Goal: Navigation & Orientation: Find specific page/section

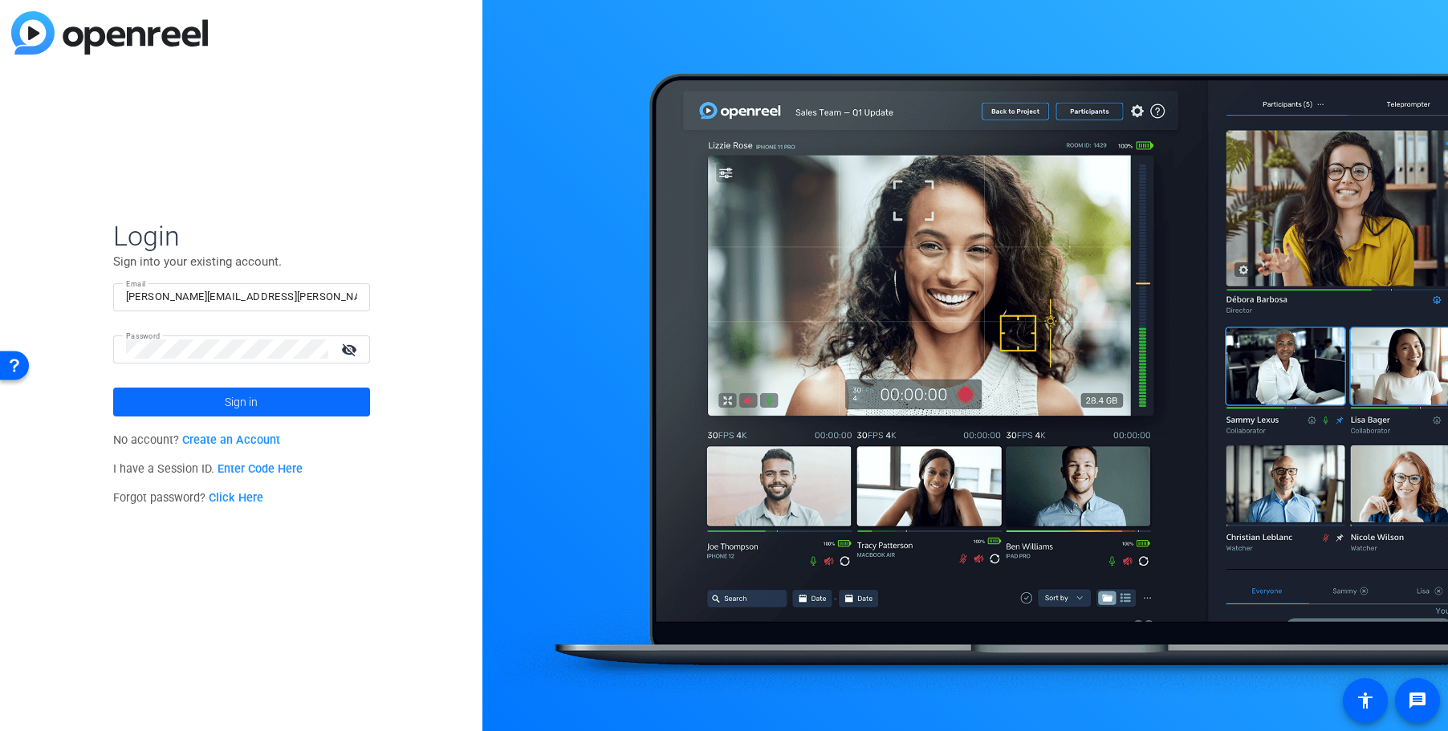
click at [265, 397] on span at bounding box center [241, 402] width 257 height 39
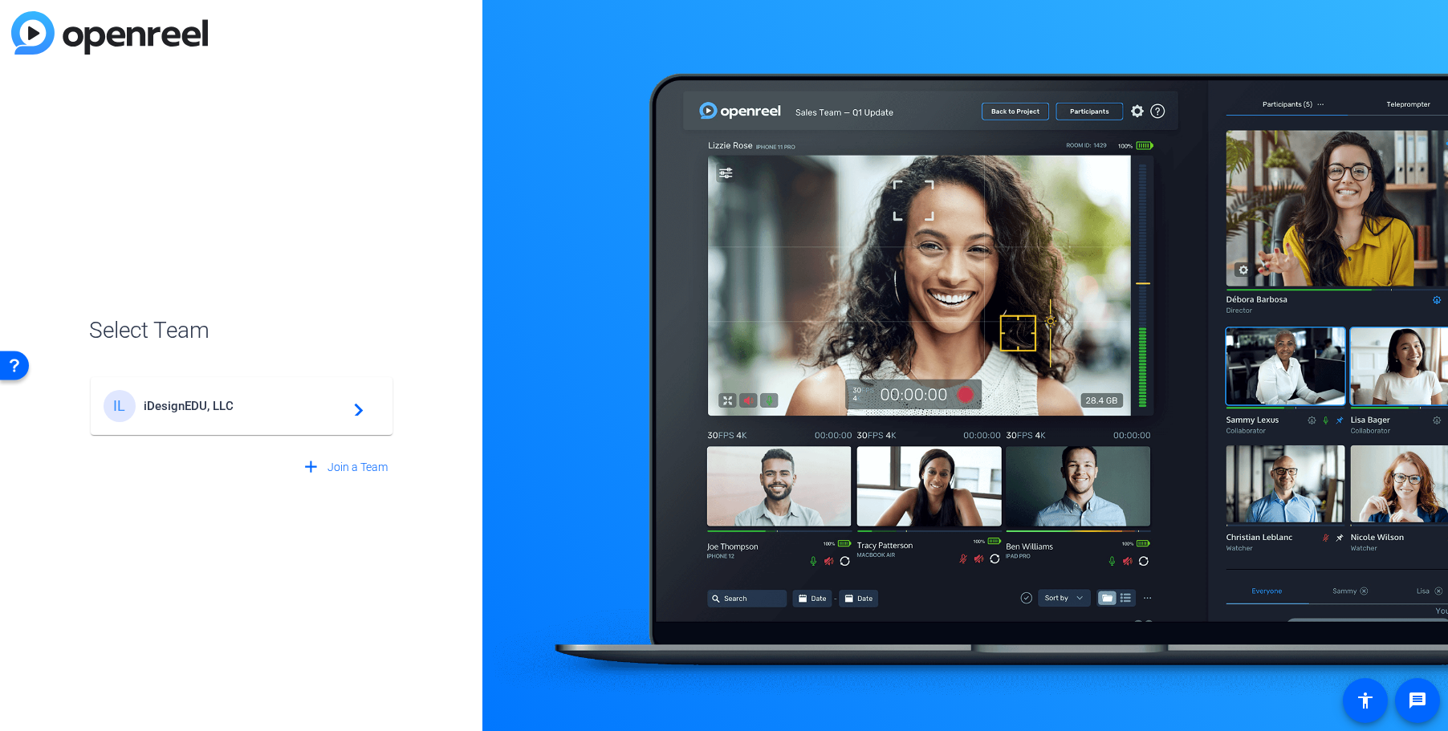
click at [255, 409] on span "iDesignEDU, LLC" at bounding box center [244, 406] width 201 height 14
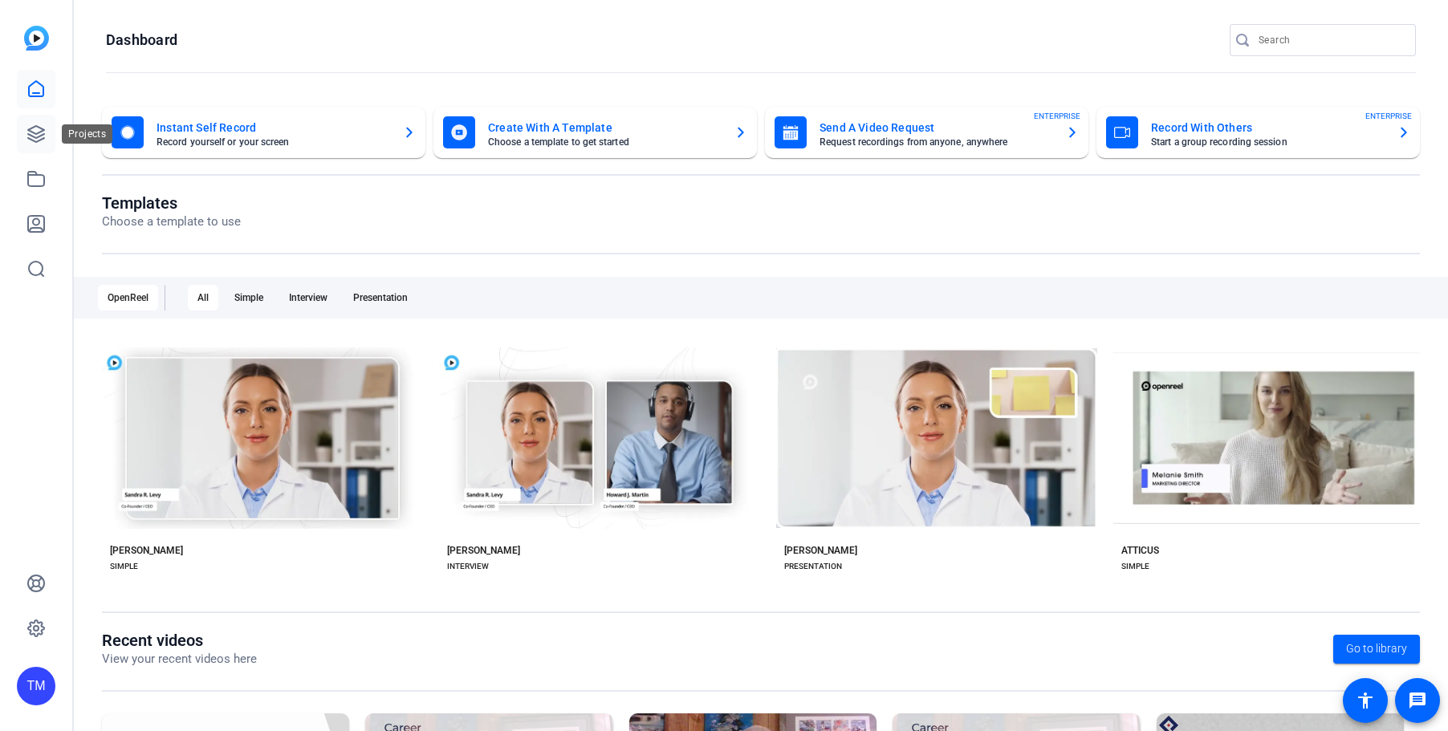
click at [49, 148] on link at bounding box center [36, 134] width 39 height 39
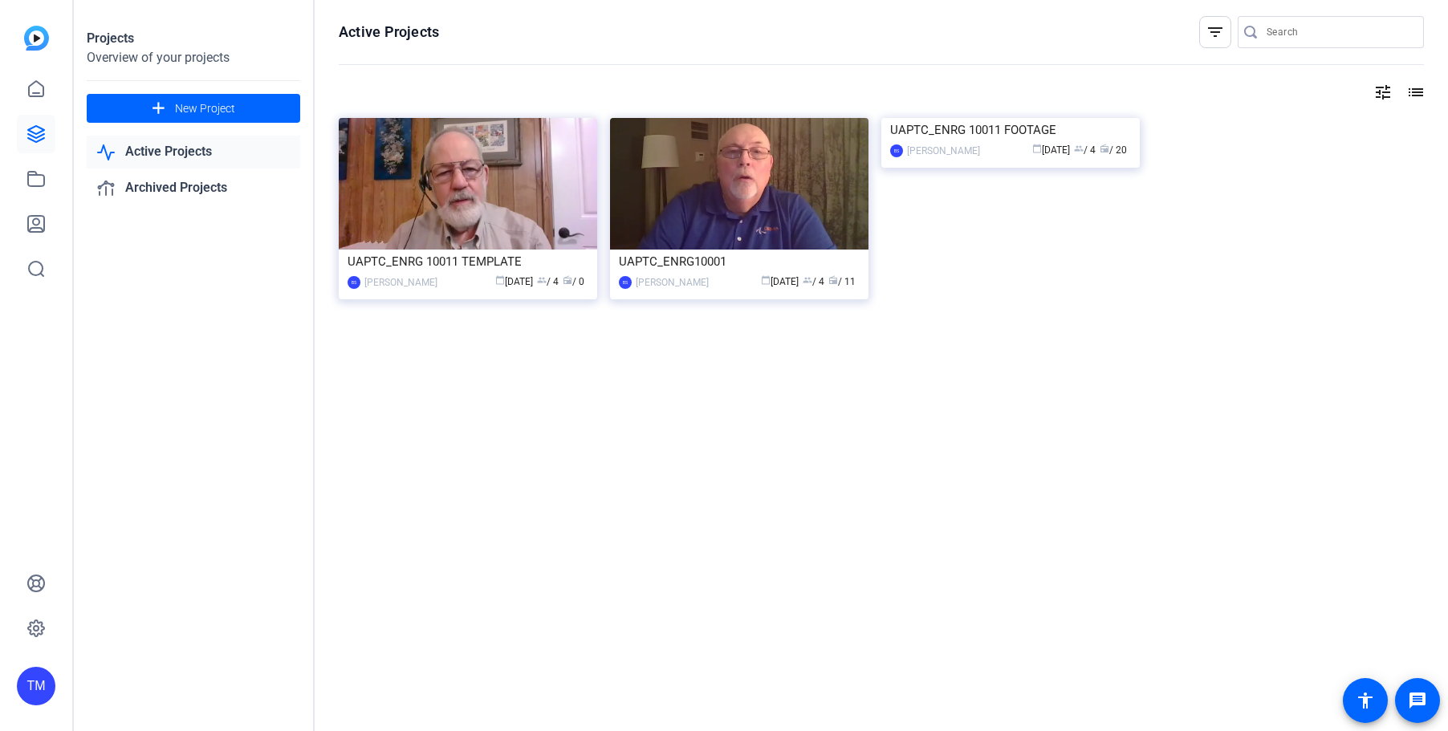
click at [177, 153] on link "Active Projects" at bounding box center [193, 152] width 213 height 33
click at [193, 152] on link "Active Projects" at bounding box center [193, 152] width 213 height 33
click at [207, 183] on link "Archived Projects" at bounding box center [193, 188] width 213 height 33
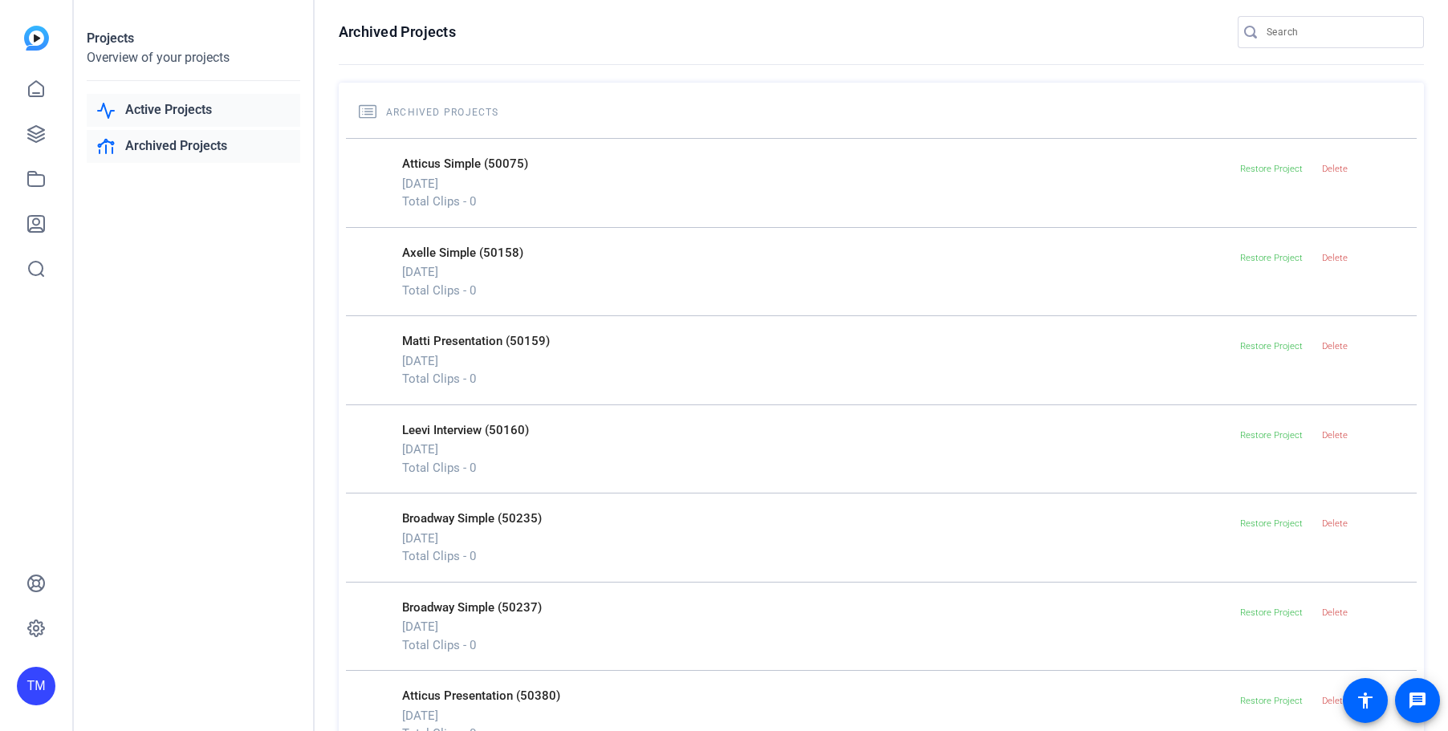
click at [181, 112] on link "Active Projects" at bounding box center [193, 110] width 213 height 33
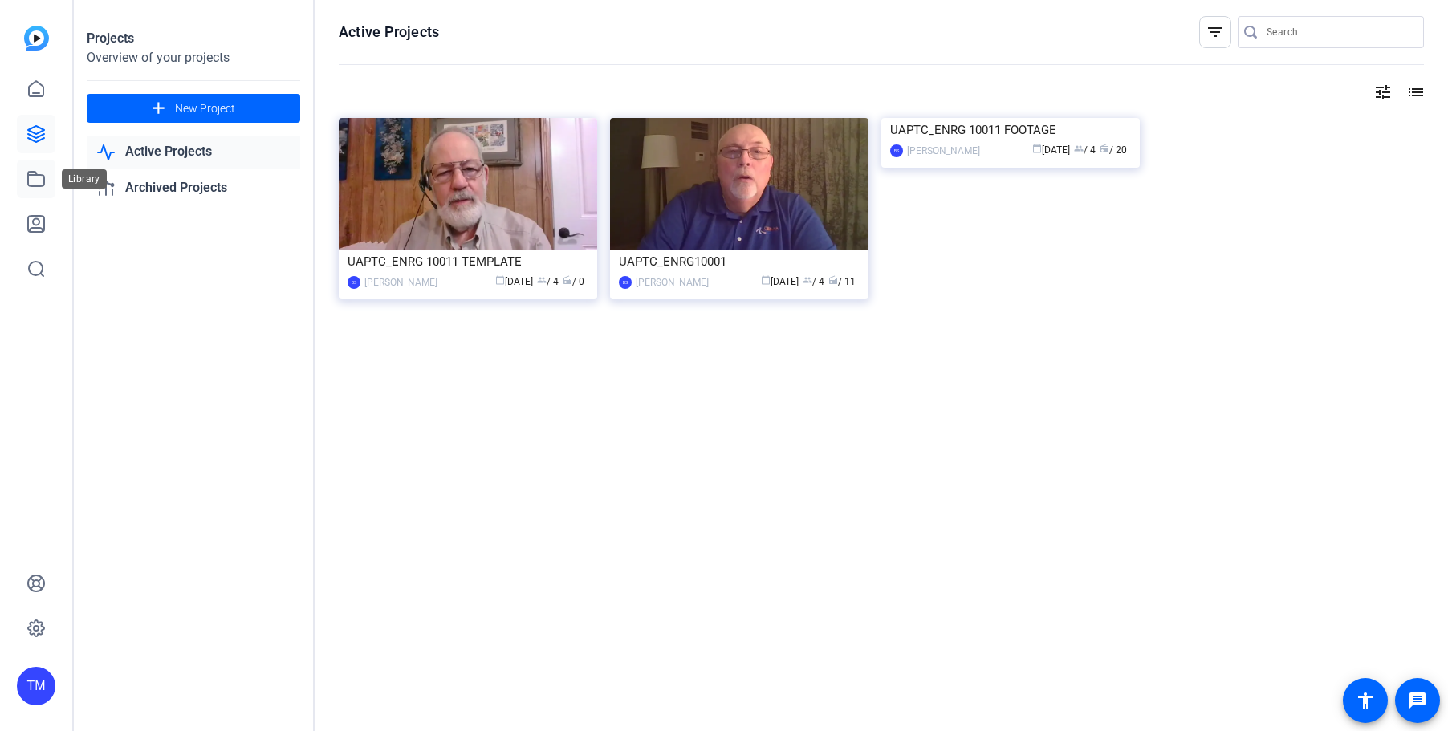
click at [40, 177] on icon at bounding box center [35, 178] width 19 height 19
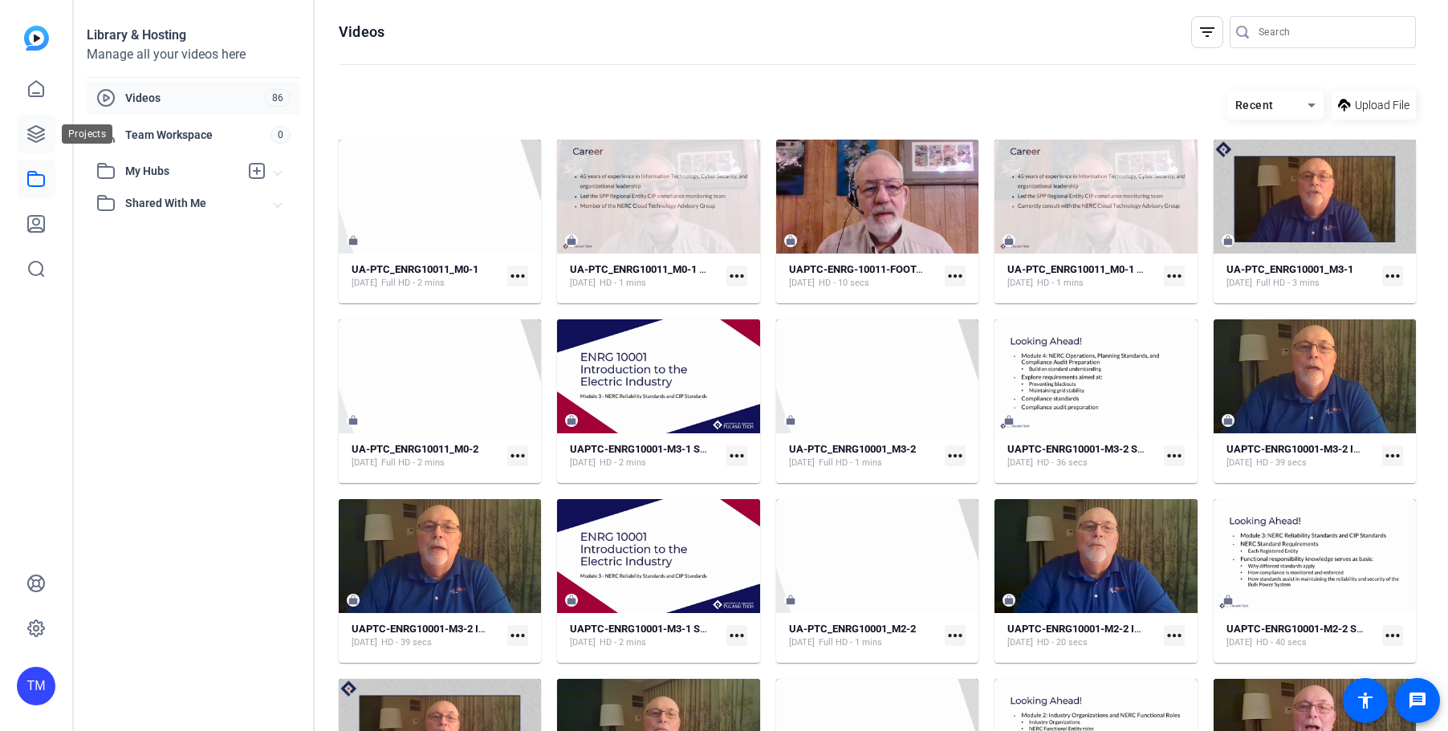
click at [39, 145] on link at bounding box center [36, 134] width 39 height 39
